Goal: Task Accomplishment & Management: Use online tool/utility

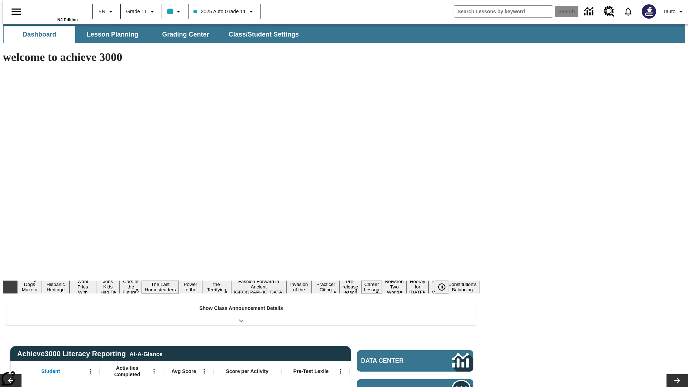
type input "-1"
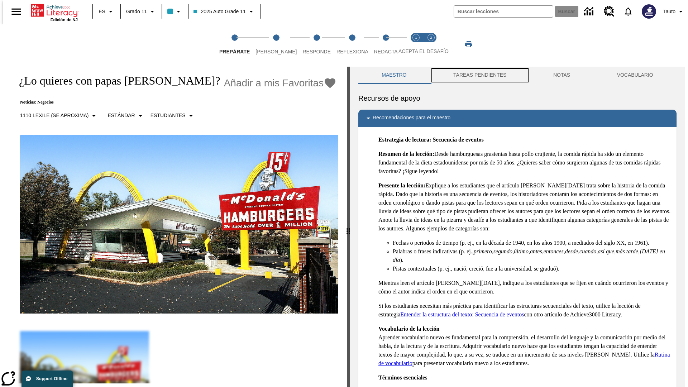
click at [479, 75] on button "TAREAS PENDIENTES" at bounding box center [480, 75] width 100 height 17
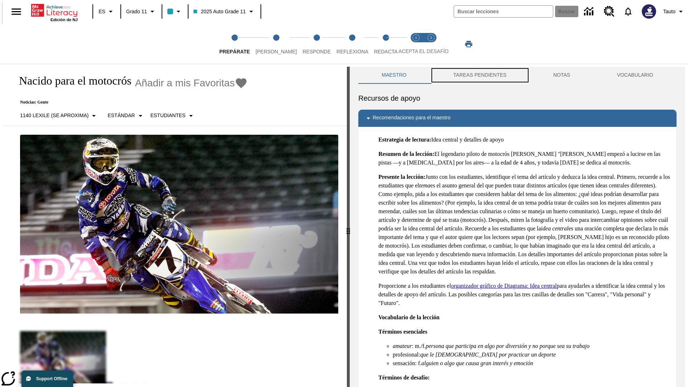
click at [479, 75] on button "TAREAS PENDIENTES" at bounding box center [480, 75] width 100 height 17
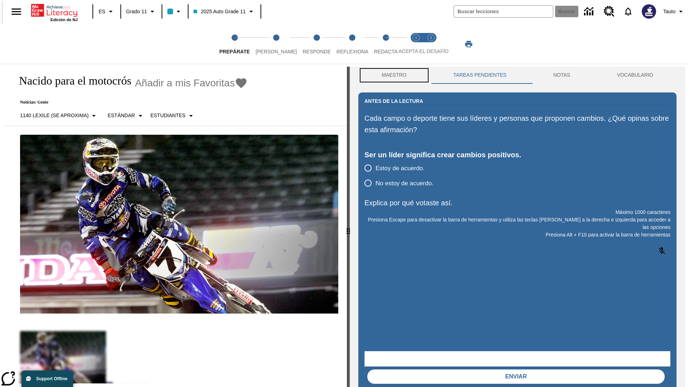
scroll to position [0, 0]
